Goal: Task Accomplishment & Management: Complete application form

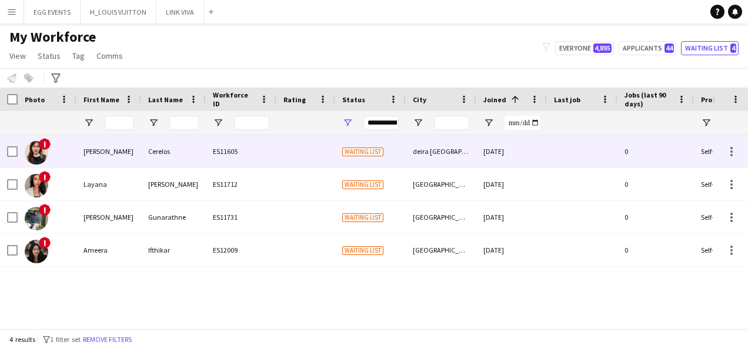
click at [488, 165] on div "[DATE]" at bounding box center [512, 151] width 71 height 32
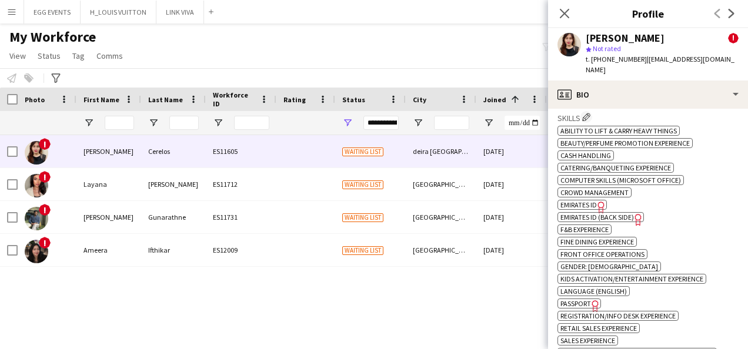
scroll to position [547, 0]
click at [598, 202] on icon "Freelancer has uploaded a photo validation of skill. Click to see" at bounding box center [601, 208] width 12 height 12
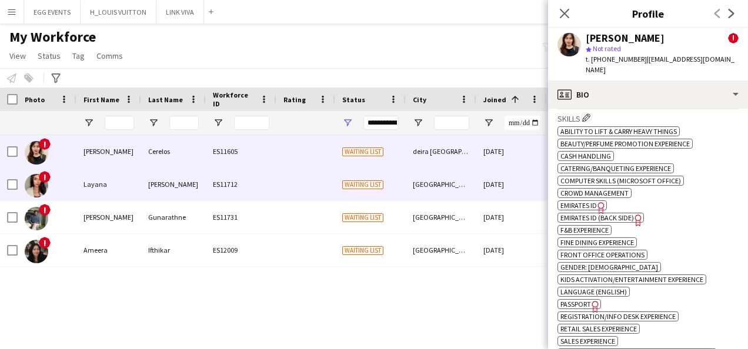
click at [151, 188] on div "[PERSON_NAME]" at bounding box center [173, 184] width 65 height 32
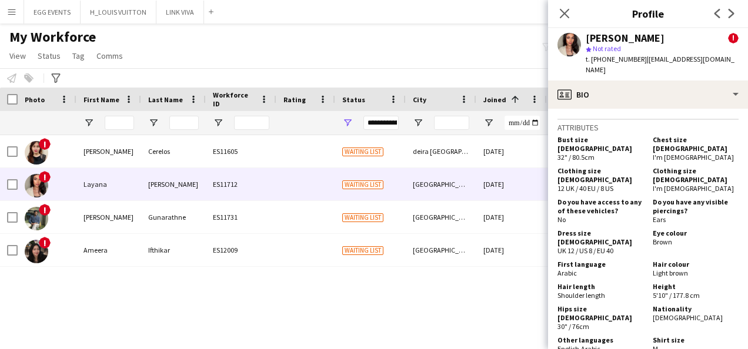
scroll to position [692, 0]
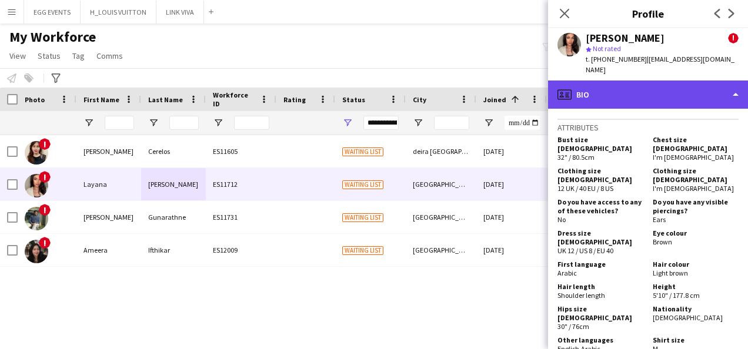
click at [604, 89] on div "profile Bio" at bounding box center [648, 95] width 200 height 28
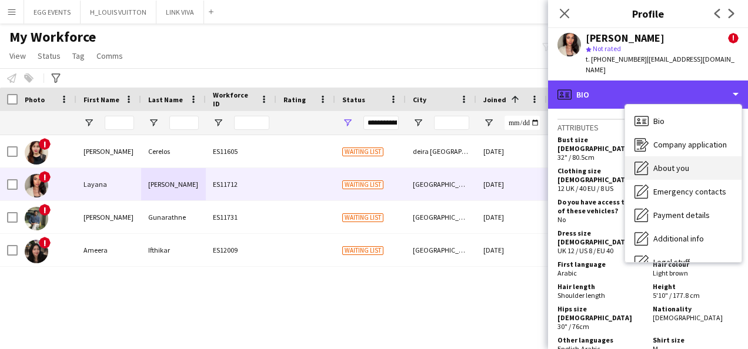
scroll to position [64, 0]
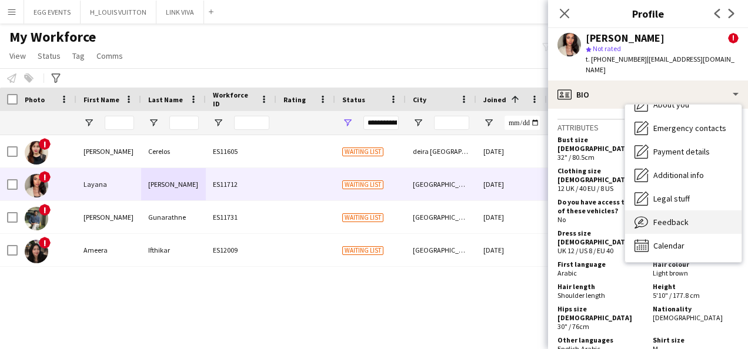
click at [604, 215] on icon "Feedback" at bounding box center [642, 222] width 14 height 14
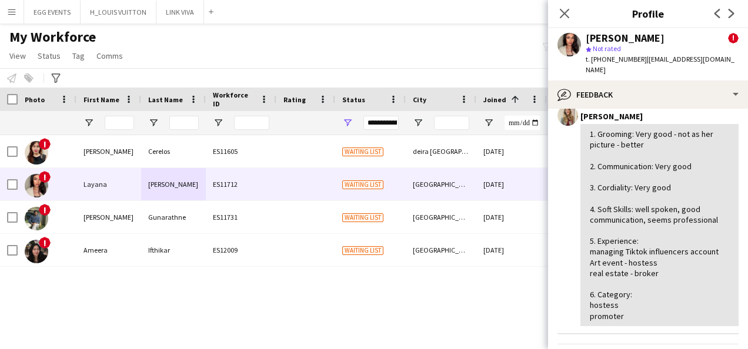
scroll to position [161, 0]
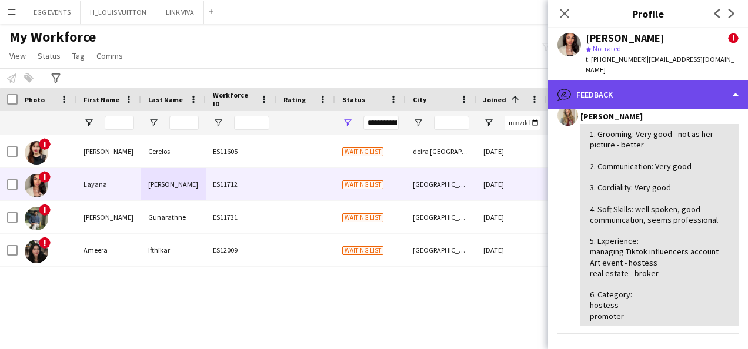
click at [604, 81] on div "bubble-pencil Feedback" at bounding box center [648, 95] width 200 height 28
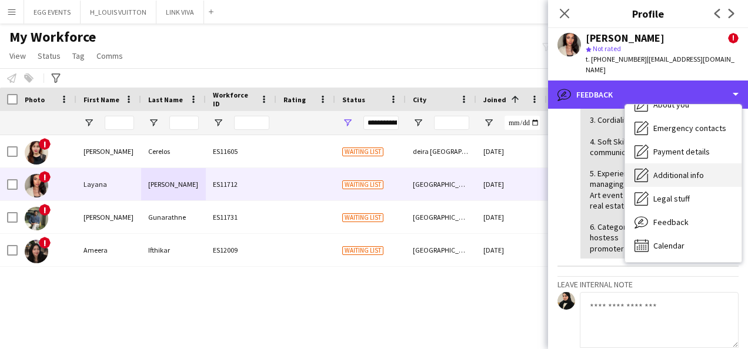
scroll to position [0, 0]
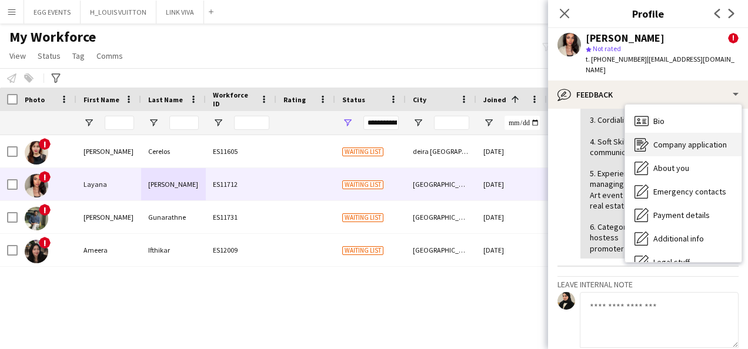
click at [604, 139] on span "Company application" at bounding box center [691, 144] width 74 height 11
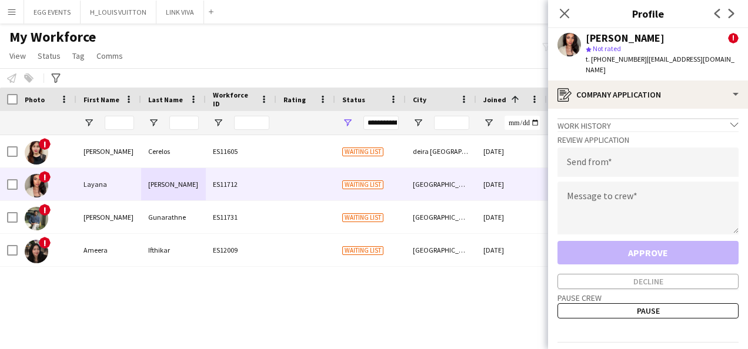
click at [585, 41] on div "[PERSON_NAME] ! star Not rated t. [PHONE_NUMBER] | [EMAIL_ADDRESS][DOMAIN_NAME]" at bounding box center [648, 54] width 200 height 52
drag, startPoint x: 658, startPoint y: 36, endPoint x: 572, endPoint y: 38, distance: 85.9
click at [572, 38] on div "[PERSON_NAME] ! star Not rated t. [PHONE_NUMBER] | [EMAIL_ADDRESS][DOMAIN_NAME]" at bounding box center [648, 54] width 200 height 52
copy div "[PERSON_NAME]"
click at [602, 191] on textarea at bounding box center [648, 208] width 181 height 53
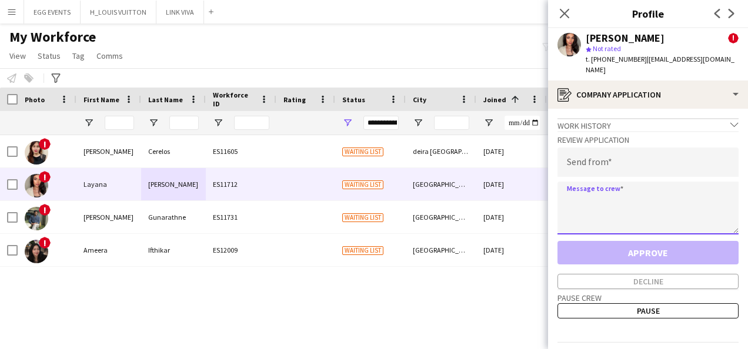
paste textarea "**********"
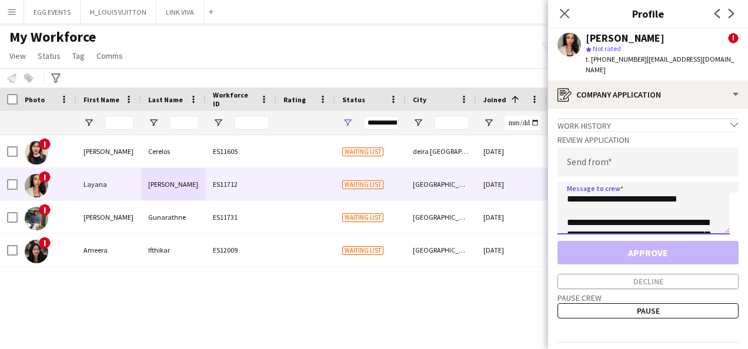
type textarea "**********"
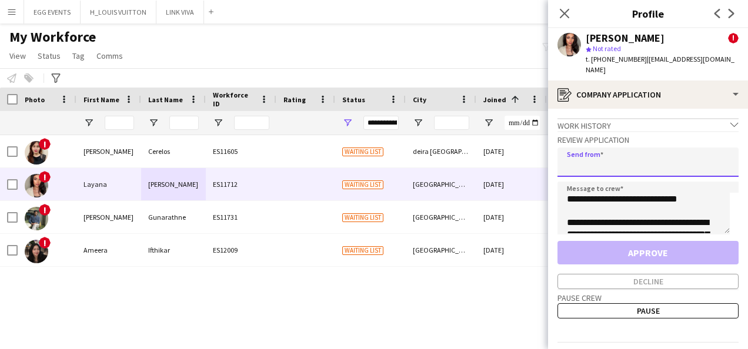
click at [603, 159] on input "email" at bounding box center [648, 162] width 181 height 29
type input "**********"
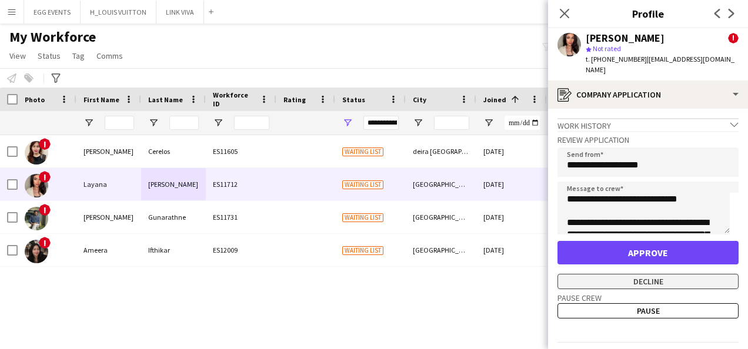
click at [588, 275] on button "Decline" at bounding box center [648, 281] width 181 height 15
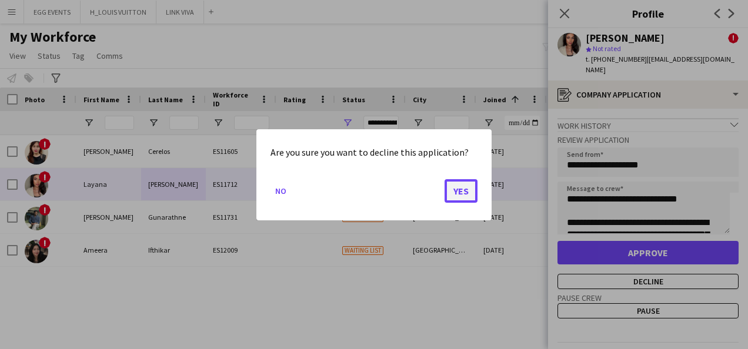
click at [468, 202] on button "Yes" at bounding box center [461, 191] width 33 height 24
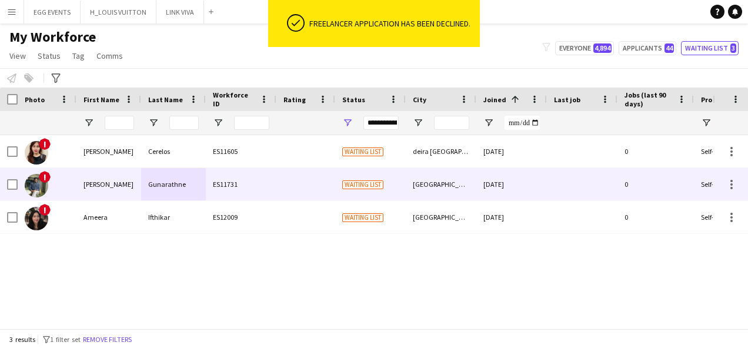
click at [497, 169] on div "[DATE]" at bounding box center [512, 184] width 71 height 32
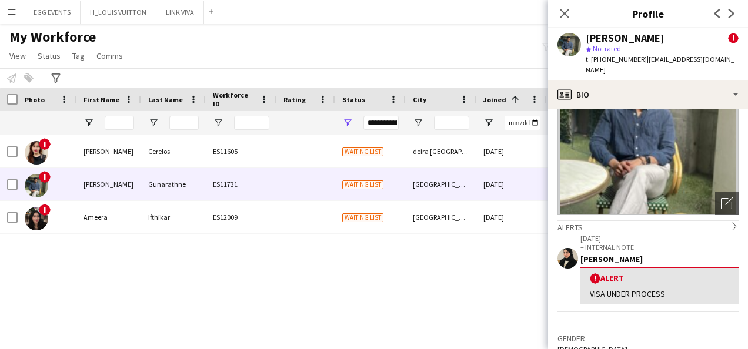
scroll to position [118, 0]
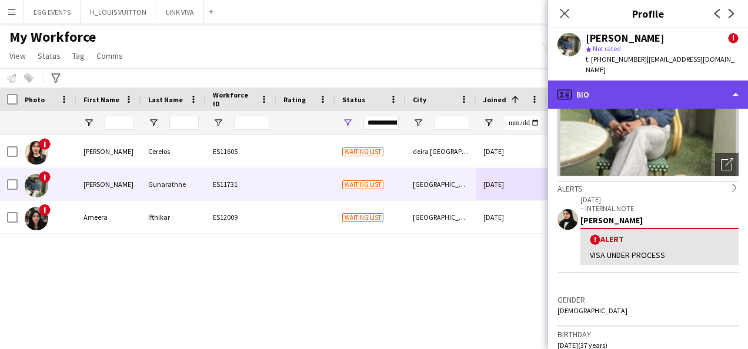
click at [604, 81] on div "profile Bio" at bounding box center [648, 95] width 200 height 28
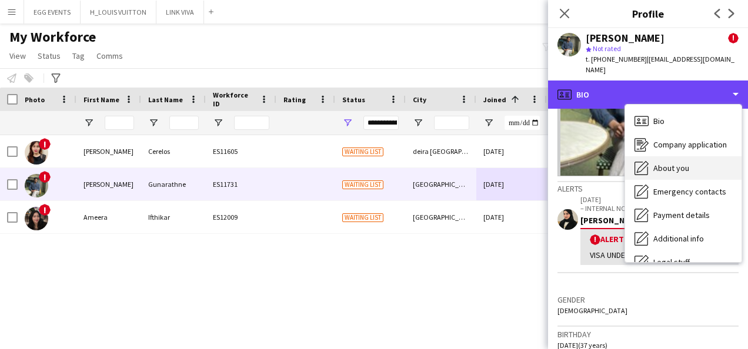
scroll to position [64, 0]
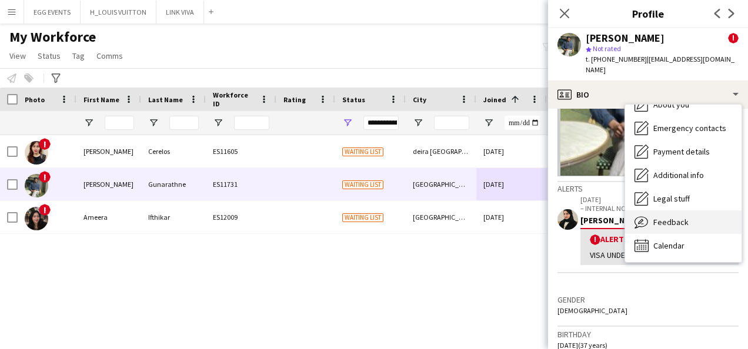
click at [604, 217] on span "Feedback" at bounding box center [671, 222] width 35 height 11
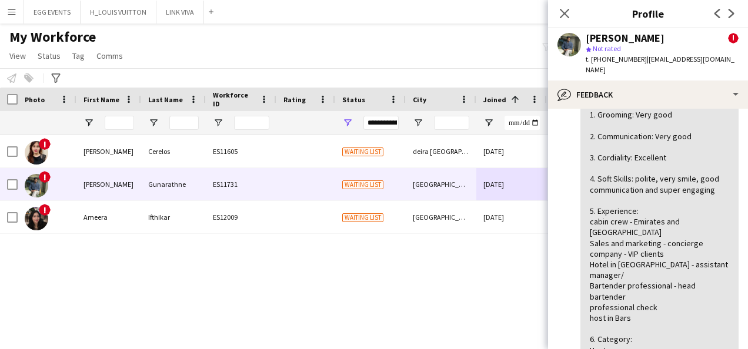
scroll to position [326, 0]
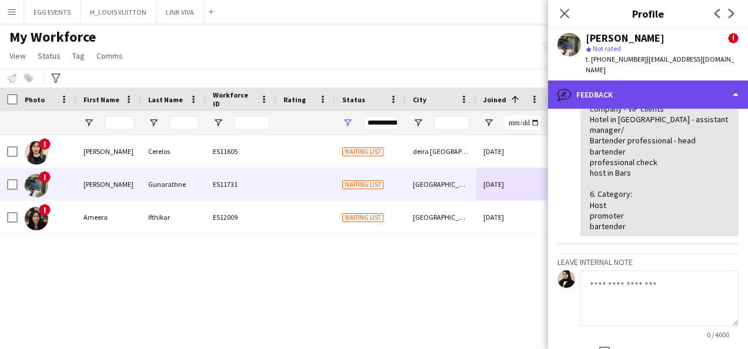
click at [604, 92] on div "bubble-pencil Feedback" at bounding box center [648, 95] width 200 height 28
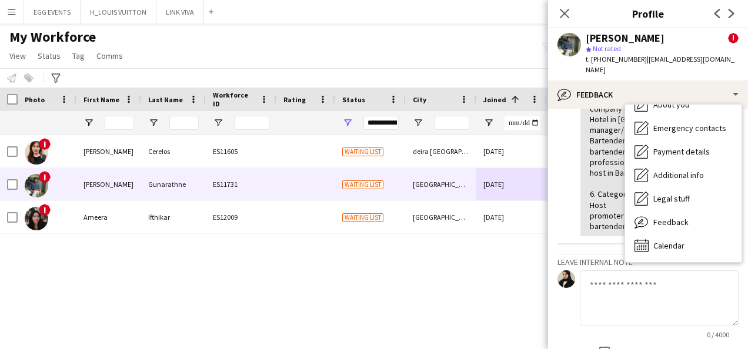
click at [601, 271] on textarea at bounding box center [659, 299] width 159 height 56
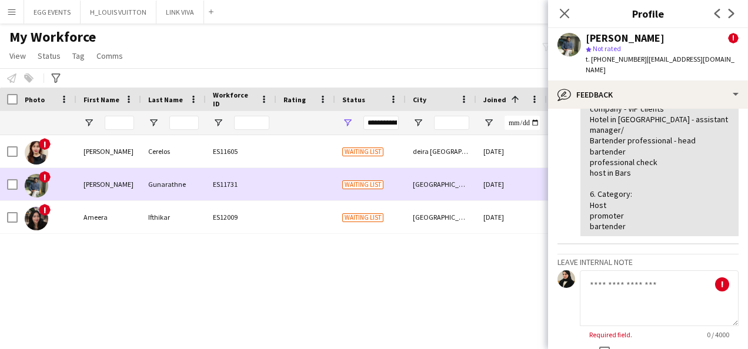
click at [522, 189] on div "[DATE]" at bounding box center [512, 184] width 71 height 32
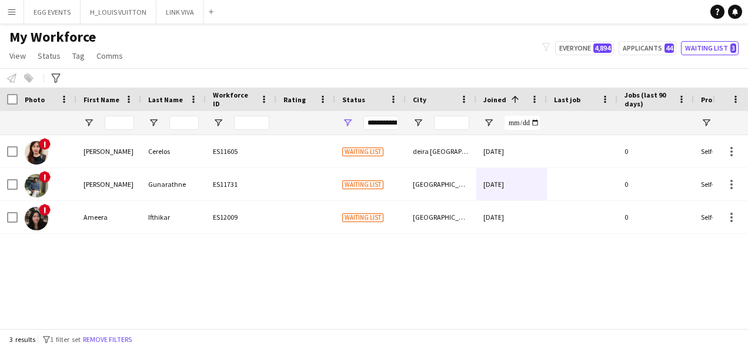
click at [387, 122] on div "**********" at bounding box center [381, 123] width 35 height 14
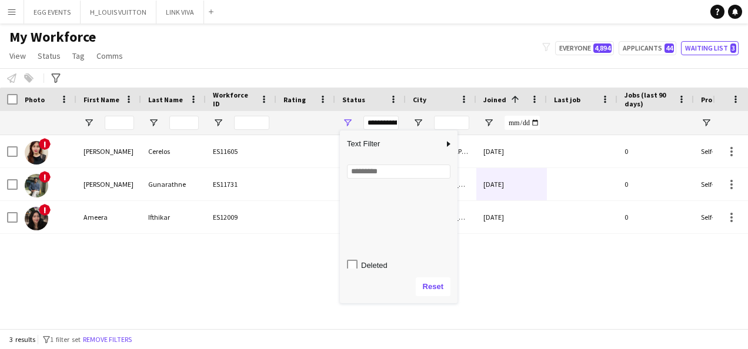
scroll to position [74, 0]
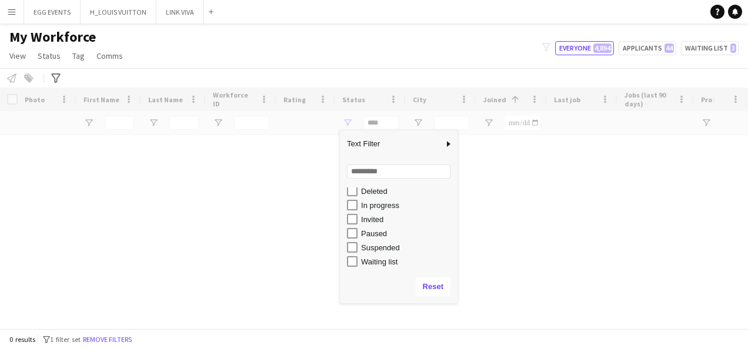
click at [344, 207] on div "In progress" at bounding box center [399, 205] width 118 height 14
type input "**********"
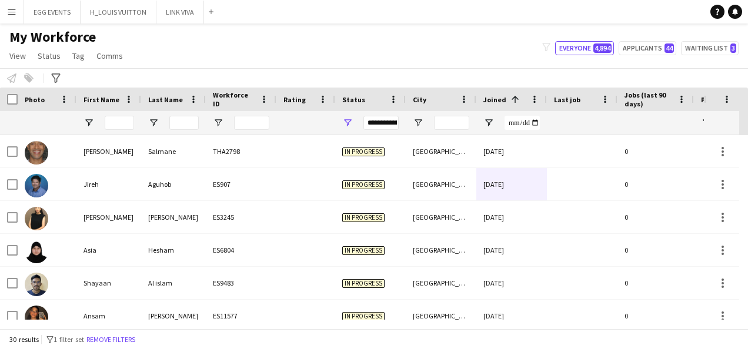
click at [406, 42] on div "My Workforce View Views Default view New view Update view Delete view Edit name…" at bounding box center [374, 48] width 748 height 40
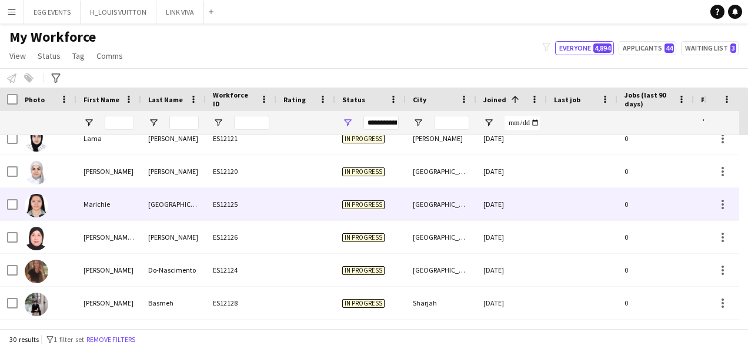
scroll to position [804, 0]
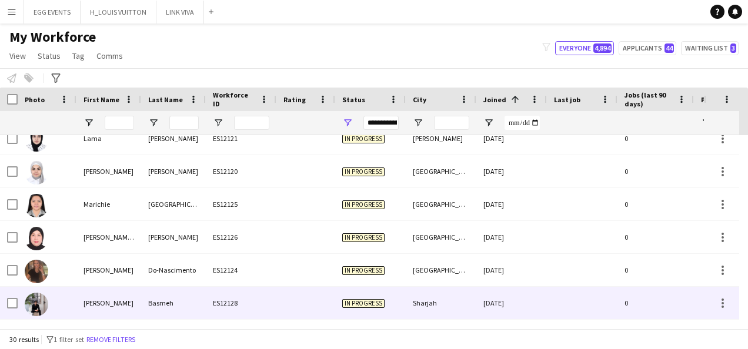
click at [379, 299] on span "In progress" at bounding box center [363, 303] width 42 height 9
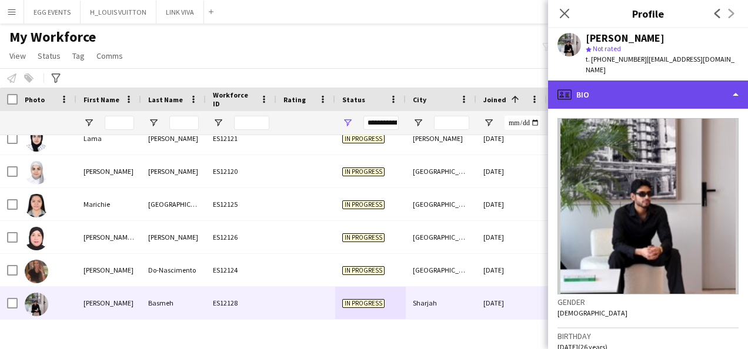
click at [604, 94] on div "profile Bio" at bounding box center [648, 95] width 200 height 28
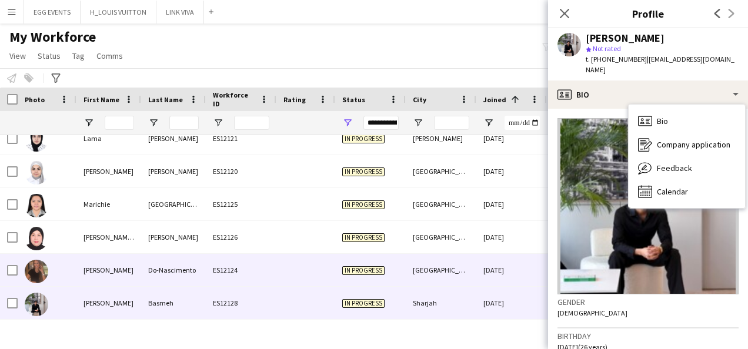
click at [502, 254] on div "[DATE]" at bounding box center [512, 270] width 71 height 32
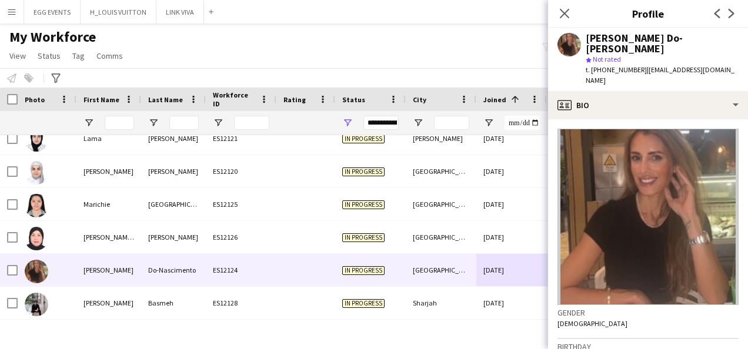
click at [604, 119] on app-crew-profile-bio "Gender [DEMOGRAPHIC_DATA] Birthday [DEMOGRAPHIC_DATA] (40 years) Location [GEOG…" at bounding box center [648, 234] width 200 height 230
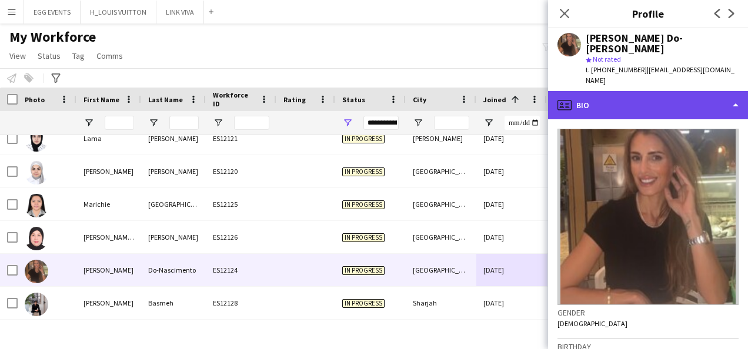
click at [604, 91] on div "profile Bio" at bounding box center [648, 105] width 200 height 28
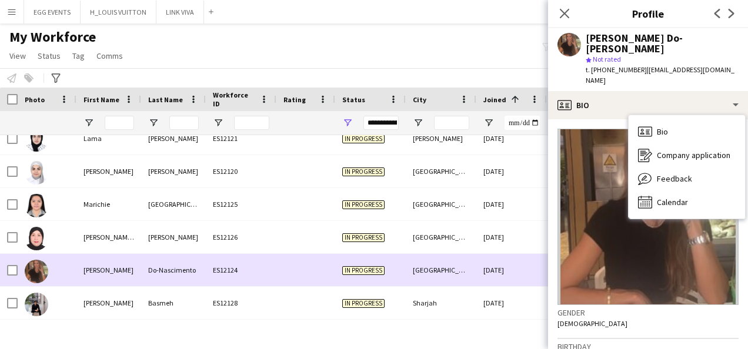
click at [479, 268] on div "[DATE]" at bounding box center [512, 270] width 71 height 32
